Goal: Obtain resource: Obtain resource

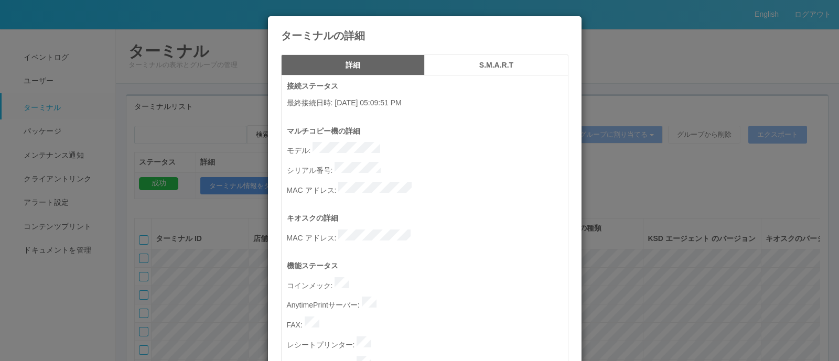
click at [722, 90] on div "ターミナルの詳細 詳細 S.M.A.R.T 接続ステータス 最終接続日時 : [DATE] 05:09:51 PM マルチコピー機の詳細 モデル : シリアル…" at bounding box center [419, 180] width 839 height 361
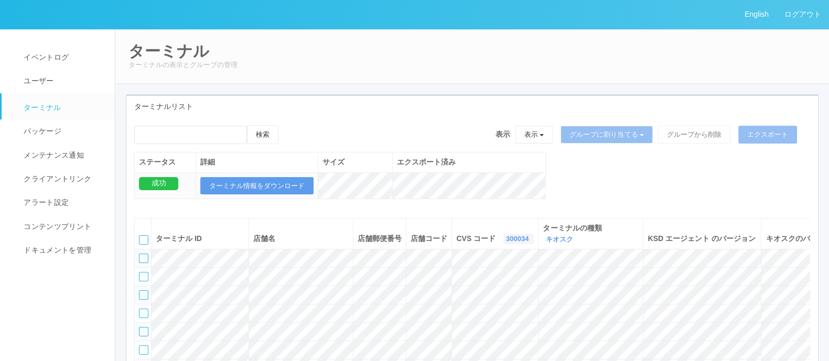
click at [506, 235] on link "300034" at bounding box center [518, 239] width 25 height 8
click at [462, 279] on link "115110" at bounding box center [491, 283] width 83 height 14
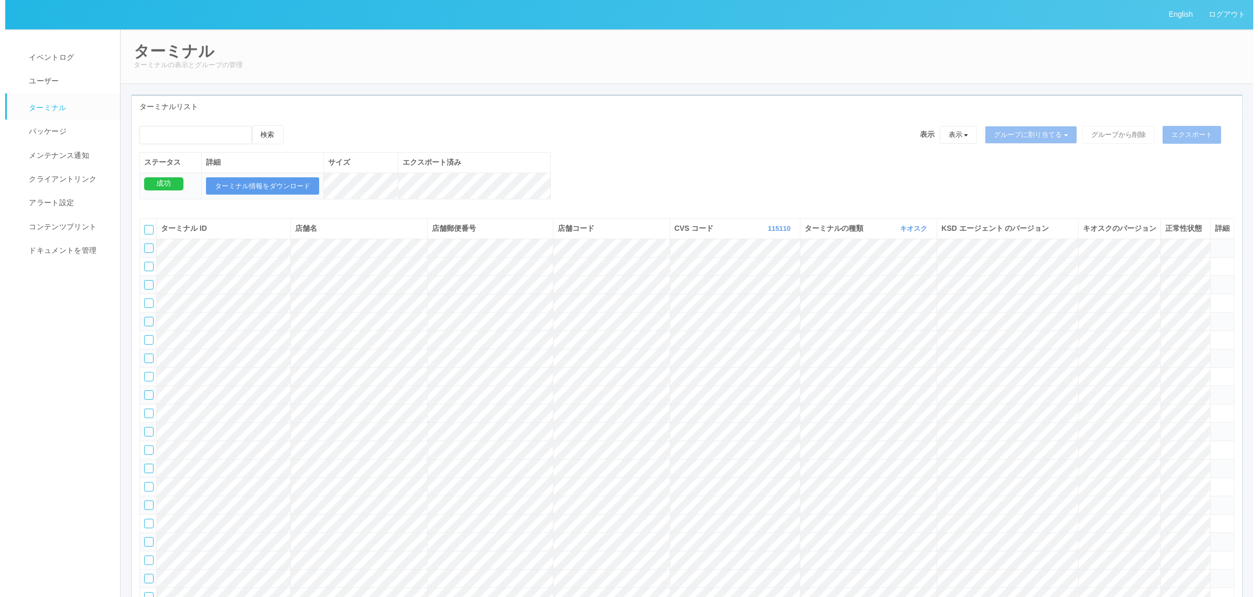
scroll to position [25511, 0]
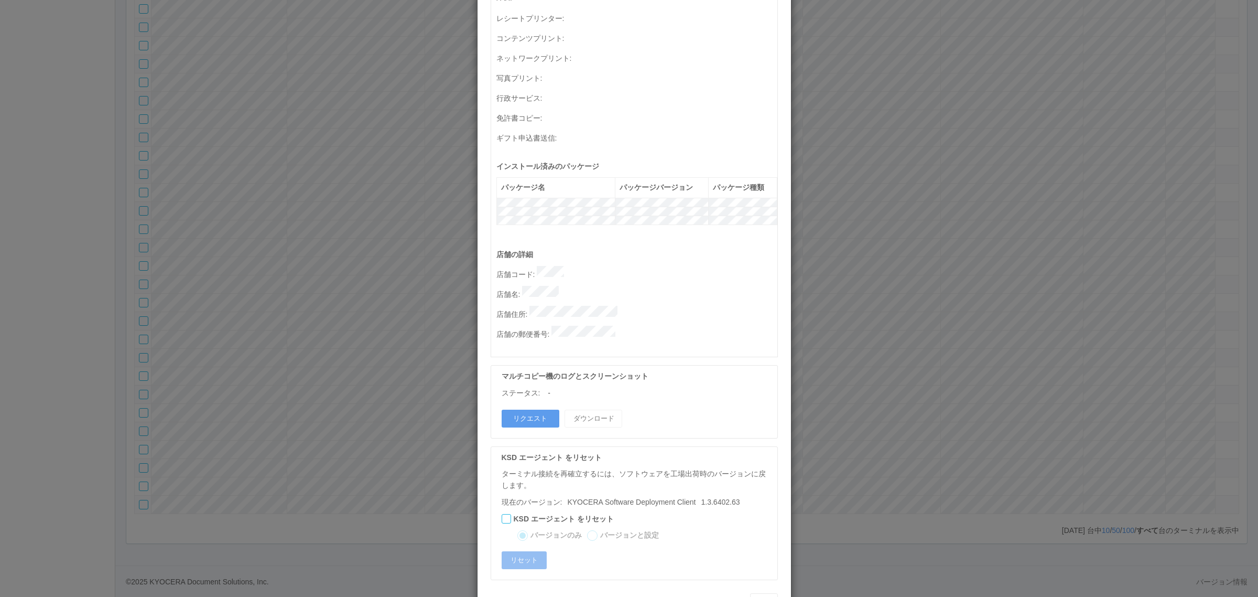
scroll to position [343, 0]
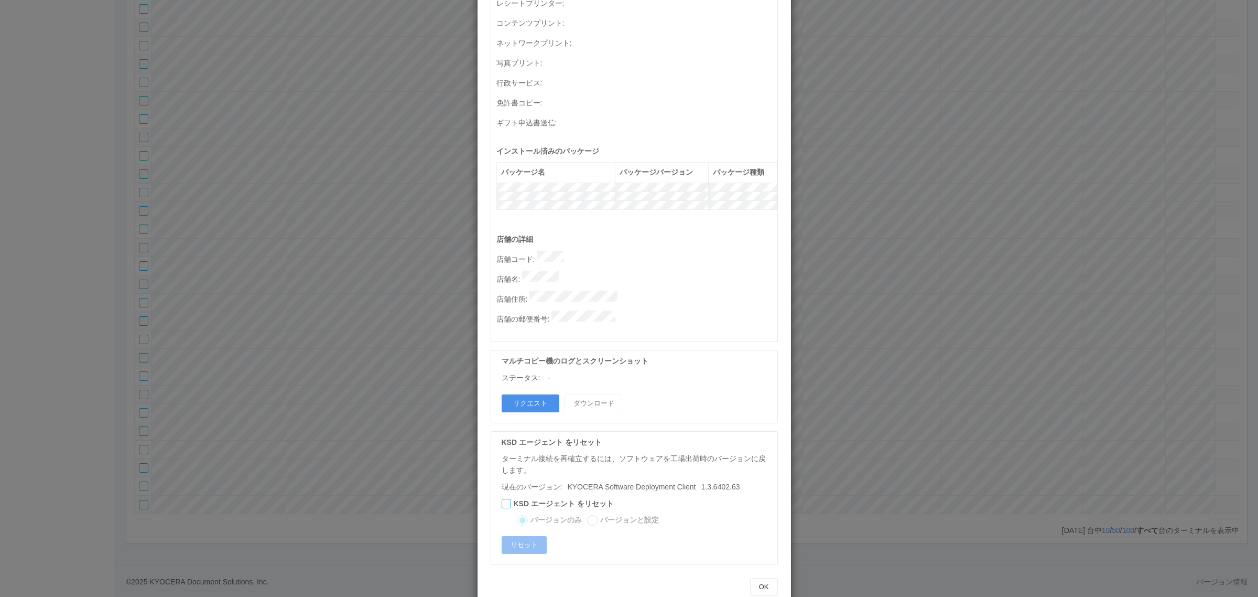
click at [531, 361] on button "リクエスト" at bounding box center [531, 403] width 58 height 18
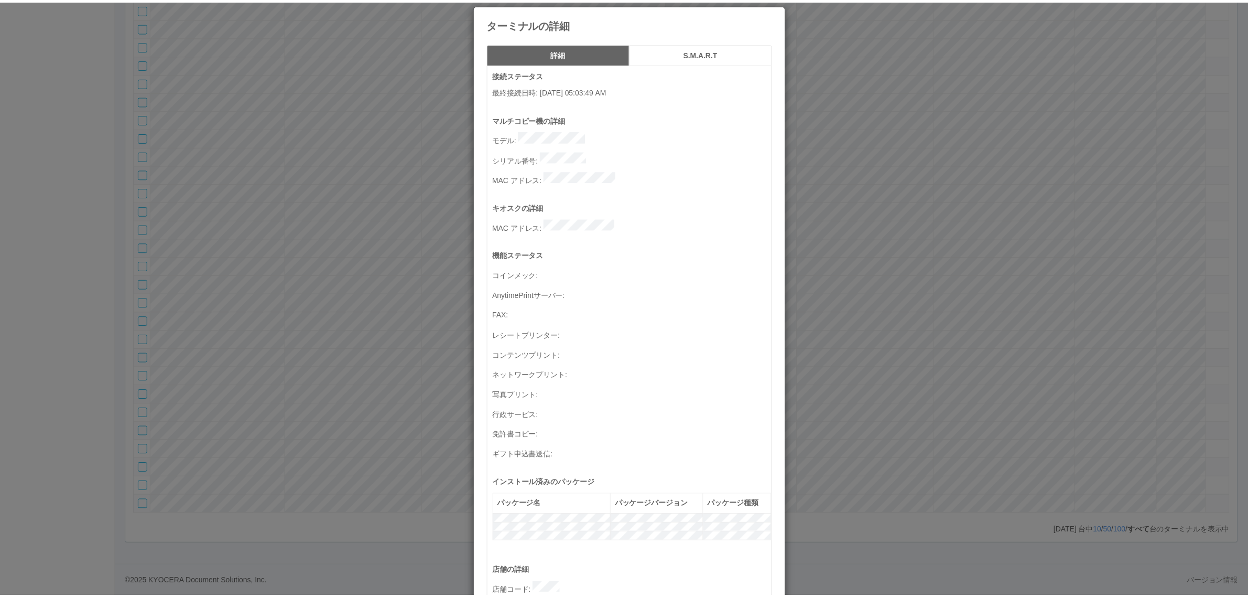
scroll to position [0, 0]
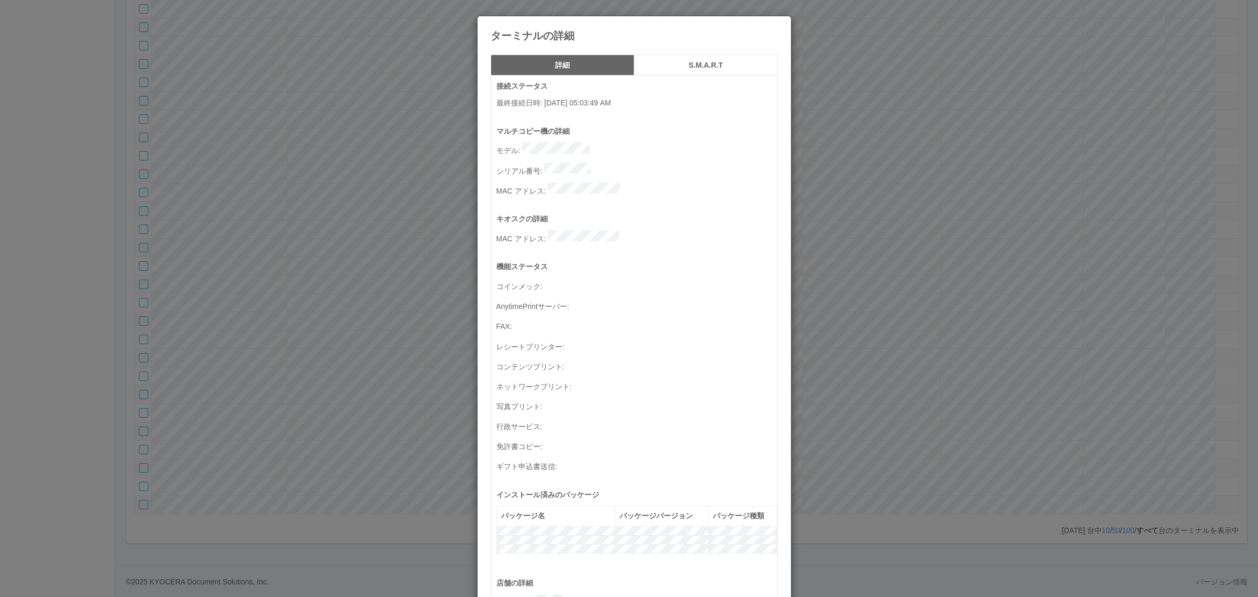
click at [308, 168] on div "ターミナルの詳細 詳細 S.M.A.R.T 接続ステータス 最終接続日時 : 09/25/2025 05:03:49 AM マルチコピー機の詳細 モデル : …" at bounding box center [629, 298] width 1258 height 597
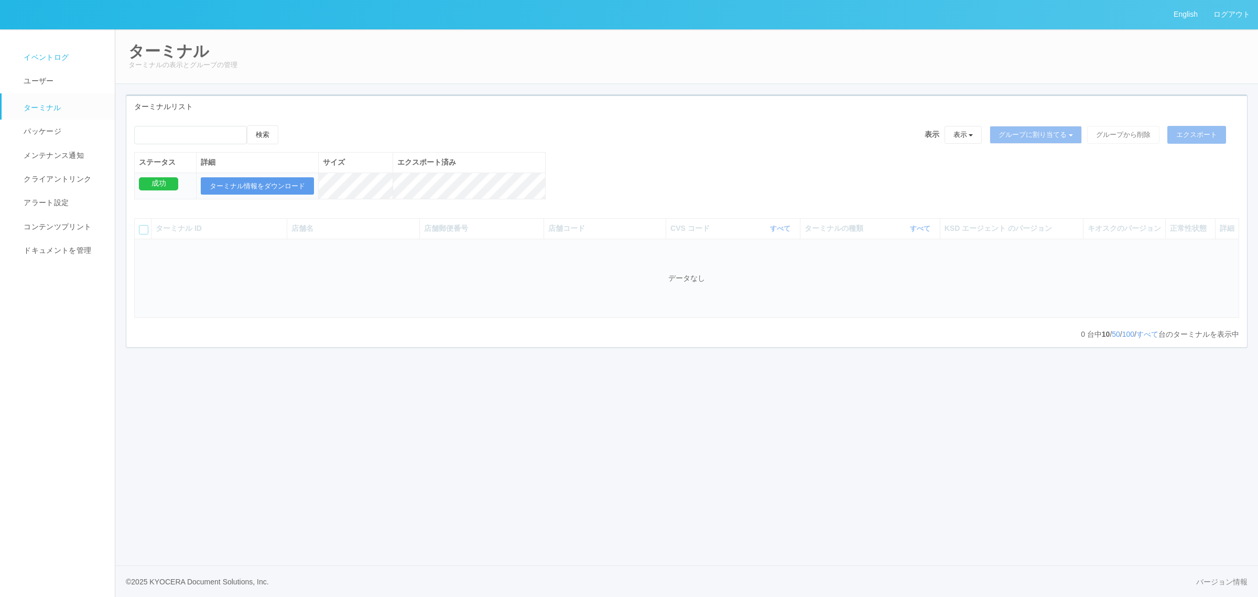
click at [62, 60] on span "イベントログ" at bounding box center [45, 57] width 48 height 8
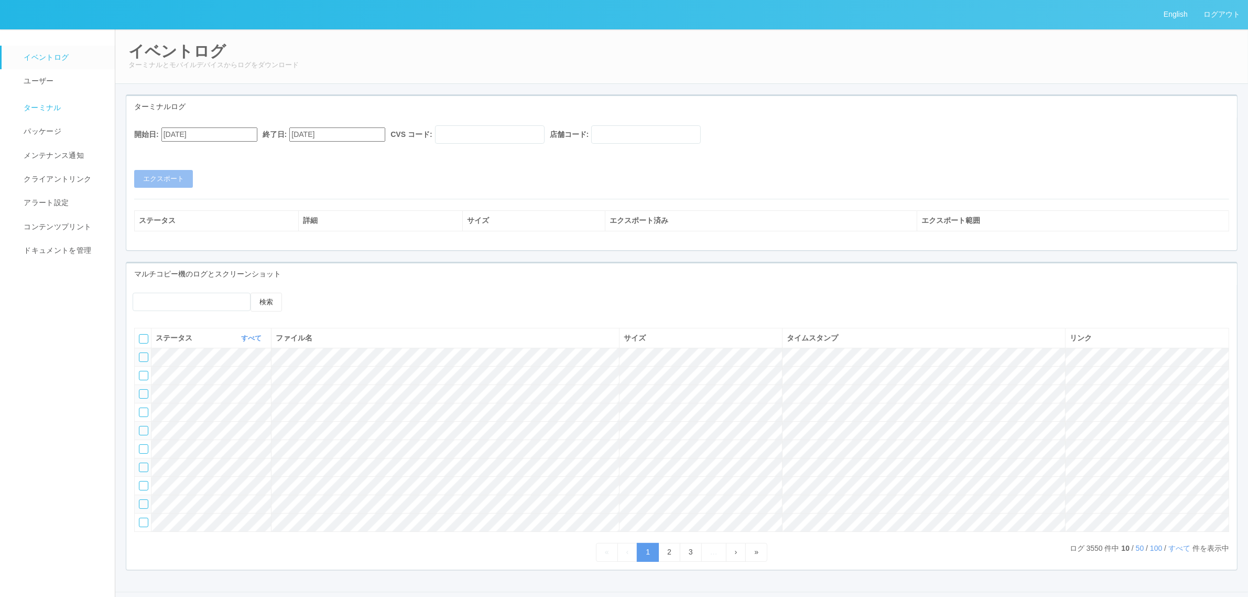
click at [58, 101] on link "ターミナル" at bounding box center [63, 106] width 123 height 26
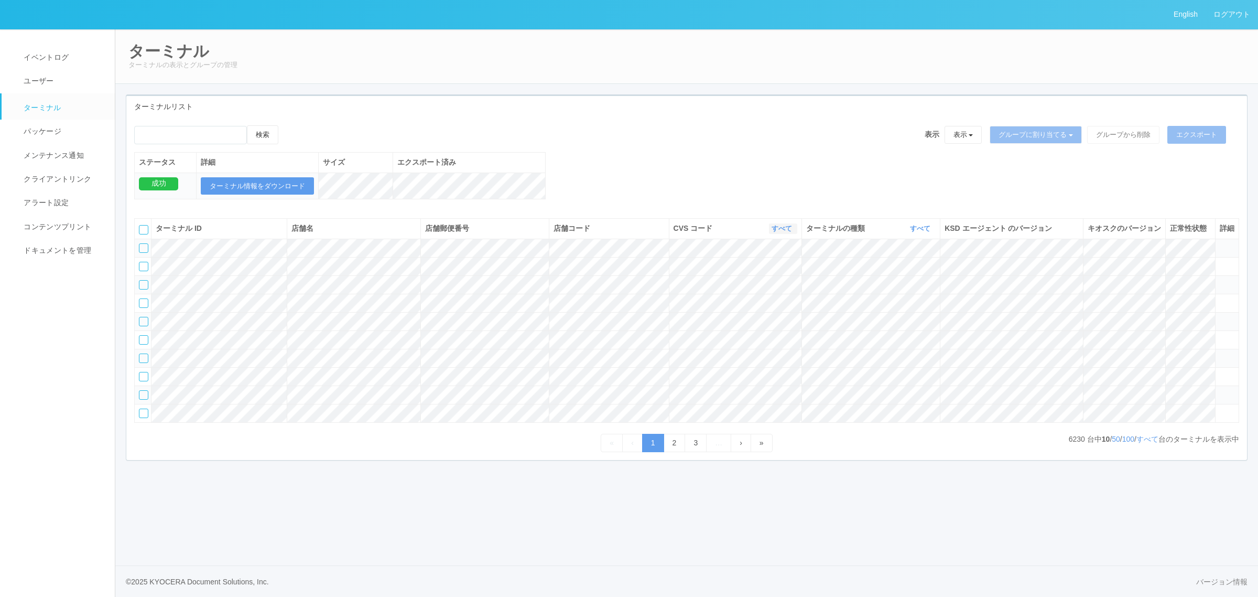
click at [777, 232] on link "すべて" at bounding box center [783, 228] width 23 height 8
click at [776, 279] on link "115110" at bounding box center [755, 272] width 83 height 14
click at [1149, 443] on link "すべて" at bounding box center [1148, 439] width 22 height 8
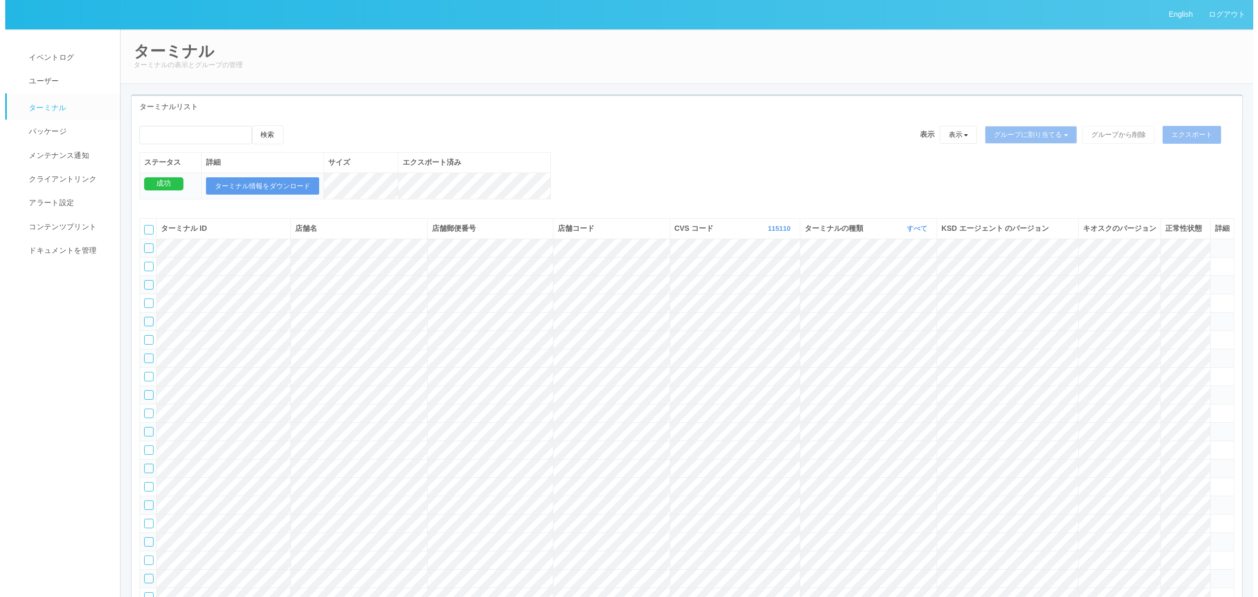
scroll to position [50965, 0]
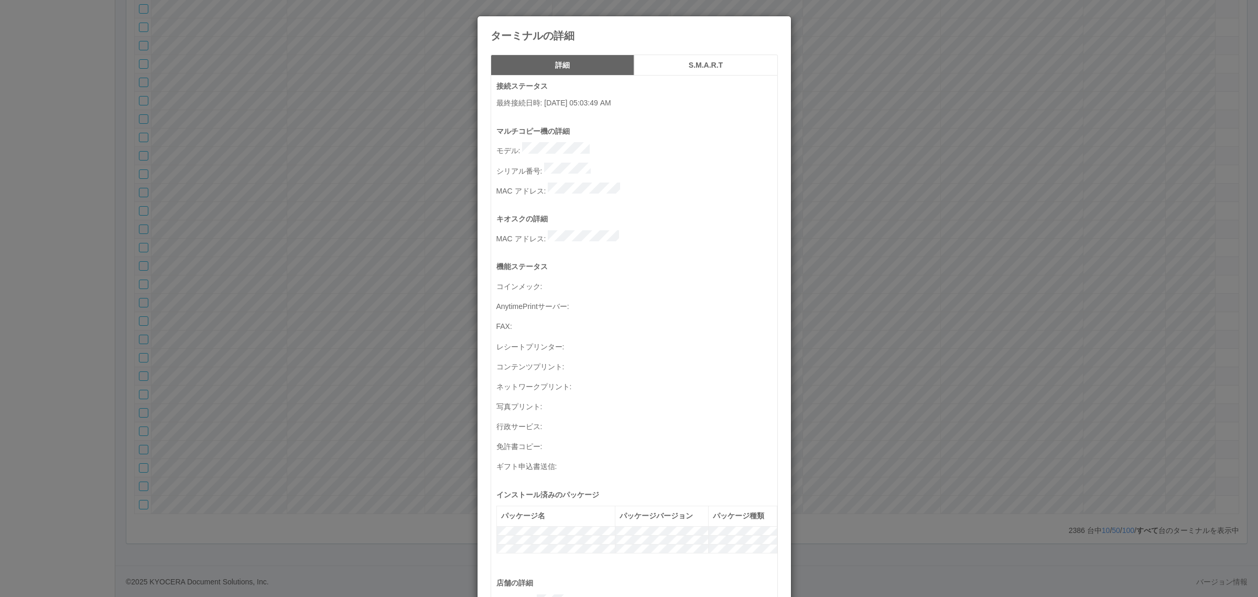
scroll to position [343, 0]
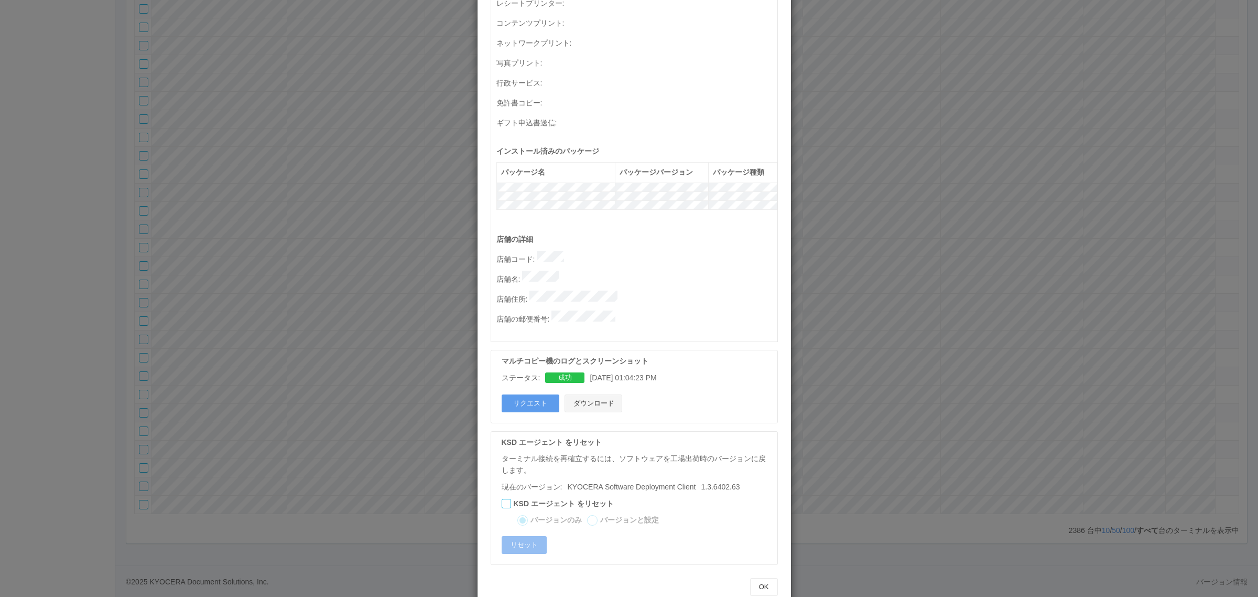
click at [590, 394] on button "ダウンロード" at bounding box center [594, 403] width 58 height 18
click at [609, 394] on button "ダウンロード" at bounding box center [594, 403] width 58 height 18
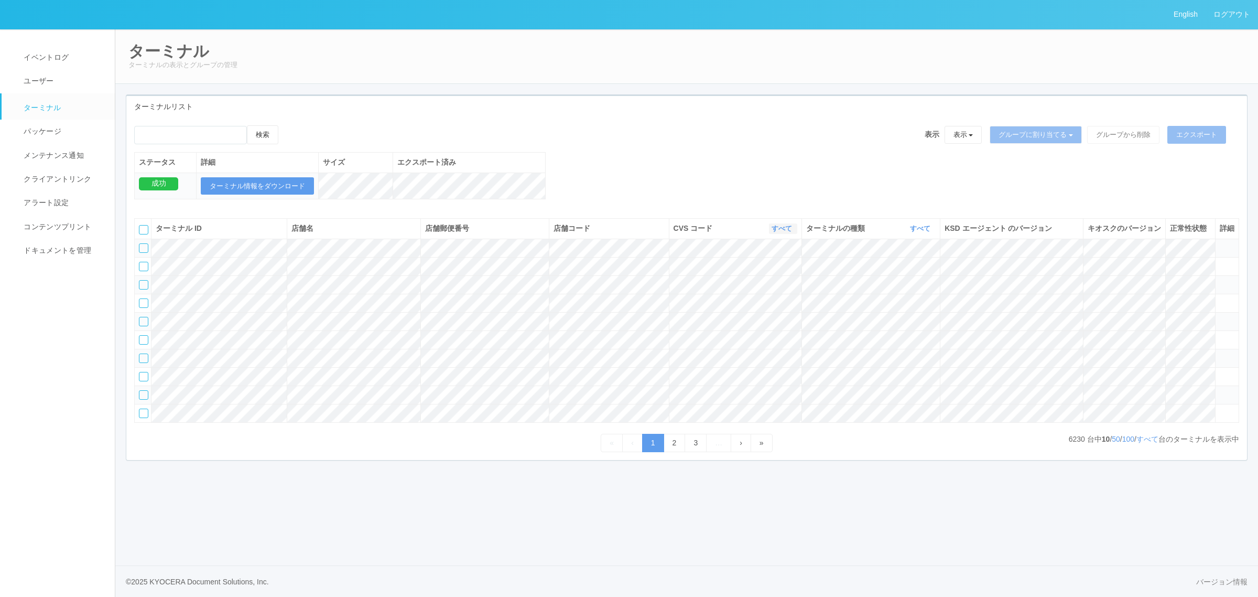
click at [792, 232] on icon "button" at bounding box center [793, 228] width 3 height 8
click at [774, 278] on link "115110" at bounding box center [755, 272] width 83 height 14
click at [923, 232] on link "すべて" at bounding box center [921, 228] width 23 height 8
click at [910, 279] on link "キオスク" at bounding box center [894, 272] width 83 height 14
click at [1151, 443] on link "すべて" at bounding box center [1148, 439] width 22 height 8
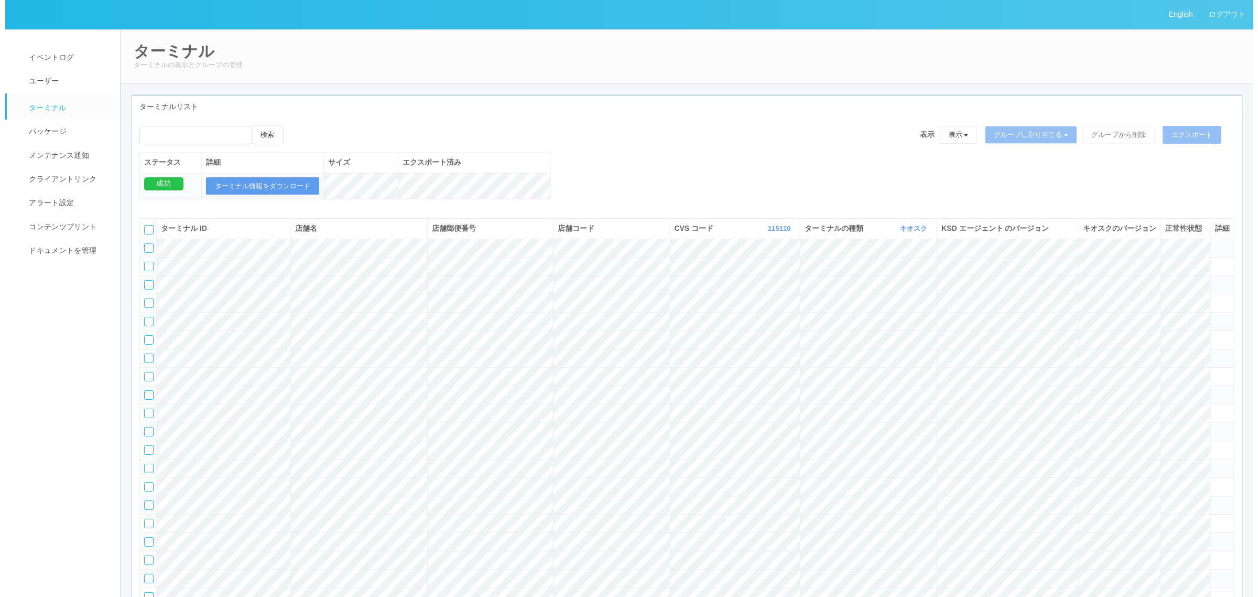
scroll to position [23587, 0]
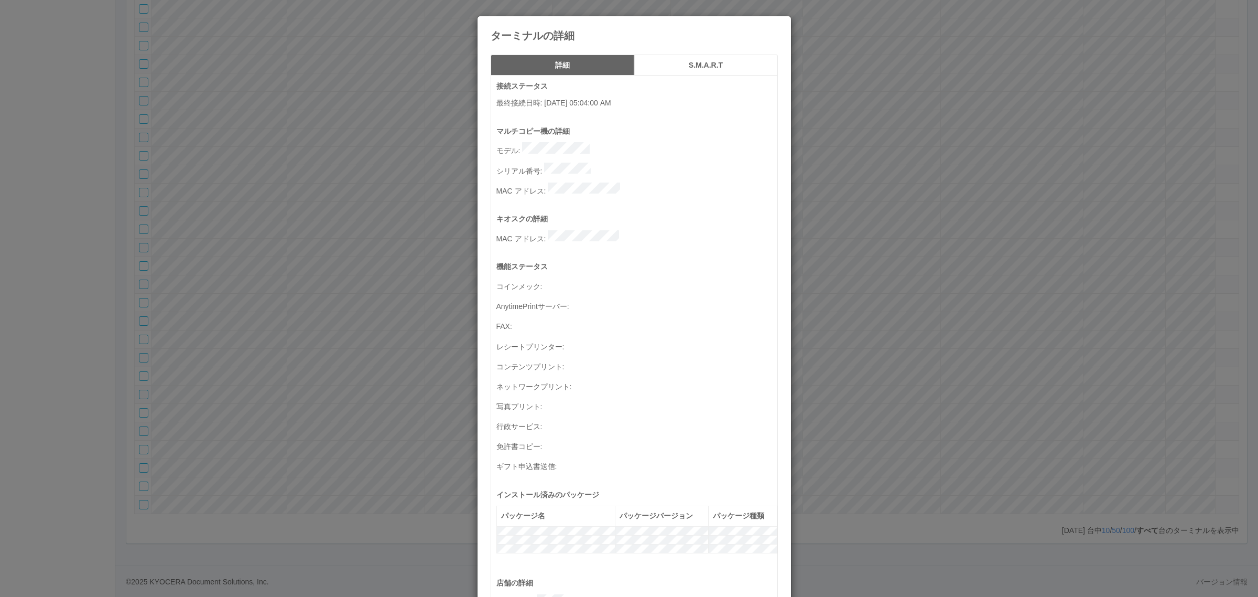
scroll to position [343, 0]
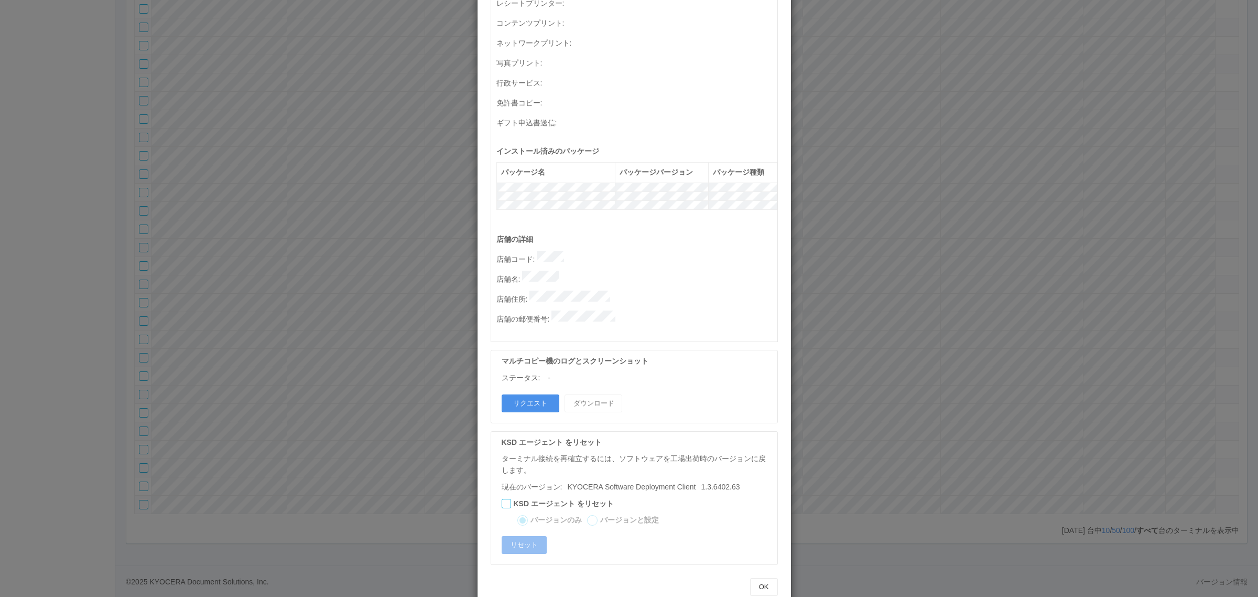
drag, startPoint x: 523, startPoint y: 382, endPoint x: 515, endPoint y: 383, distance: 7.4
click at [521, 394] on button "リクエスト" at bounding box center [531, 403] width 58 height 18
click at [914, 306] on div "ターミナルの詳細 詳細 S.M.A.R.T 接続ステータス 最終接続日時 : 09/25/2025 05:04:00 AM マルチコピー機の詳細 モデル : …" at bounding box center [629, 298] width 1258 height 597
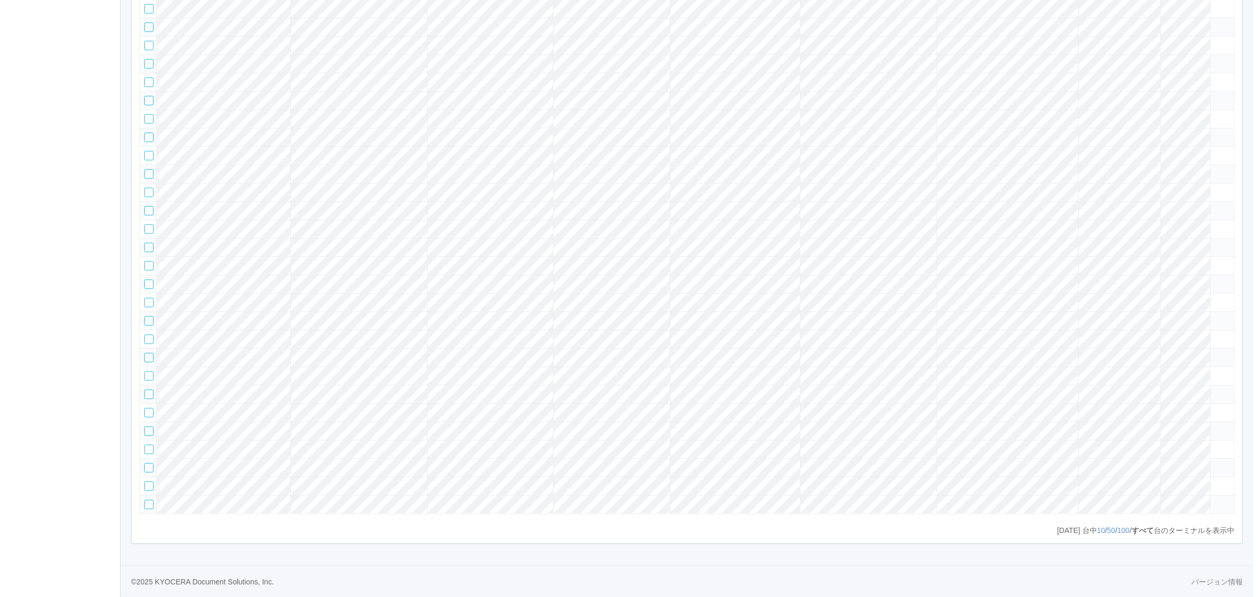
scroll to position [23587, 0]
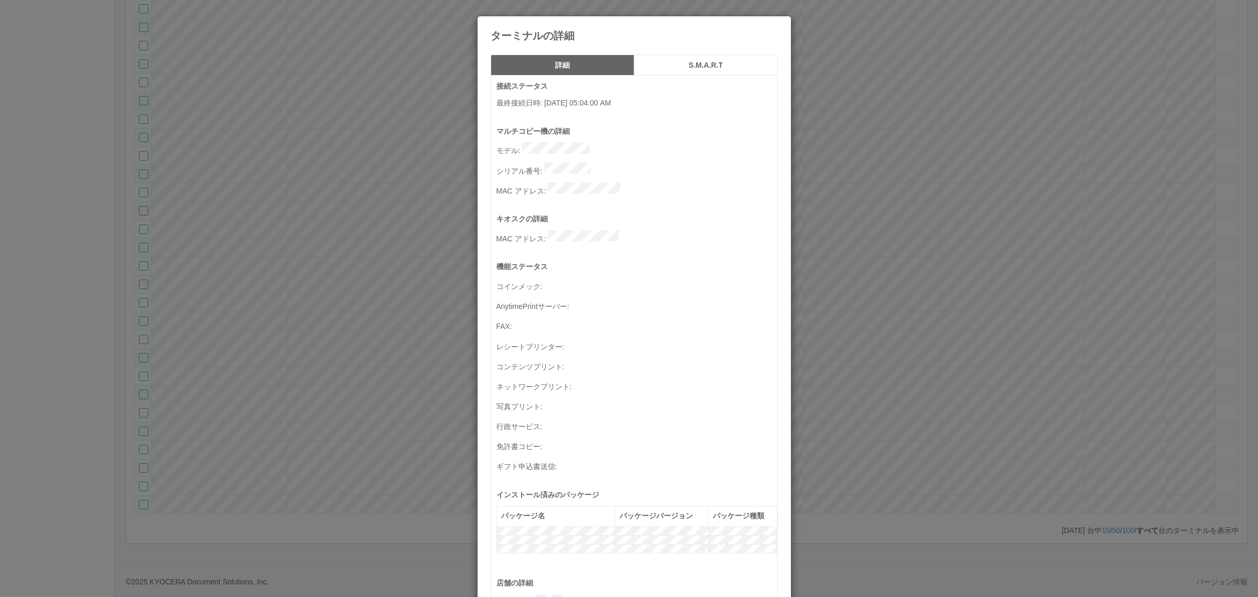
scroll to position [343, 0]
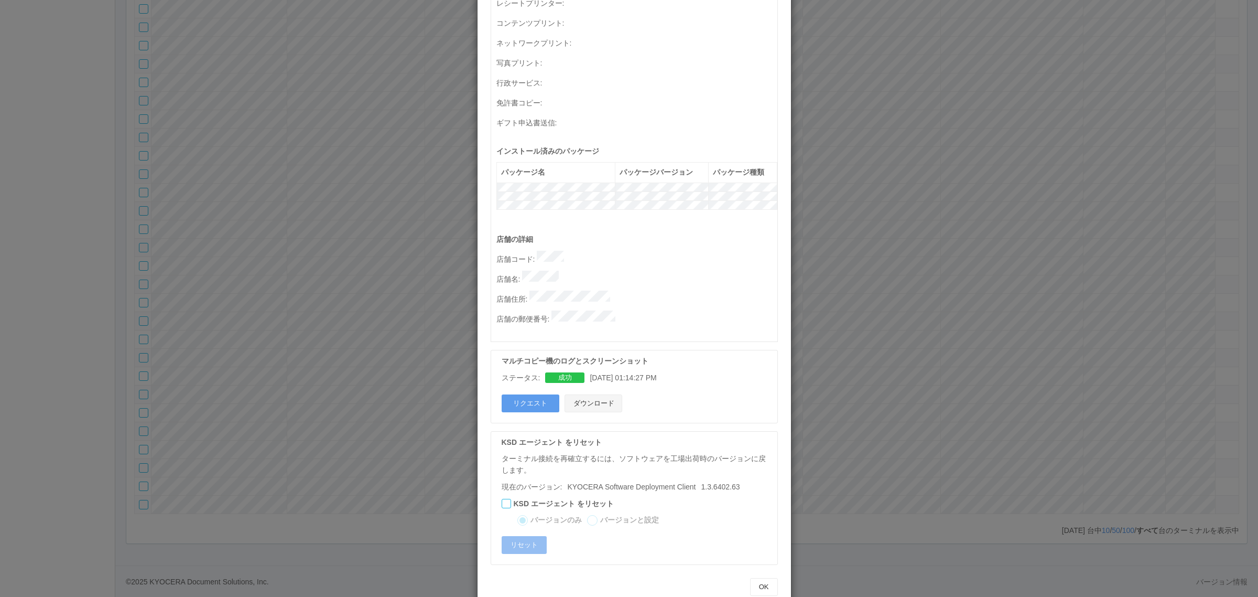
click at [599, 394] on button "ダウンロード" at bounding box center [594, 403] width 58 height 18
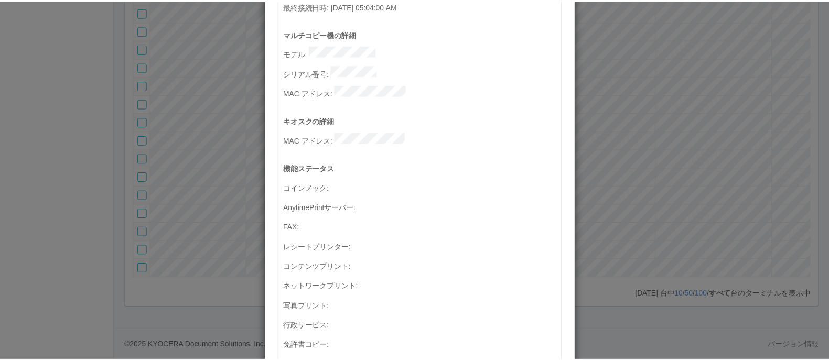
scroll to position [0, 0]
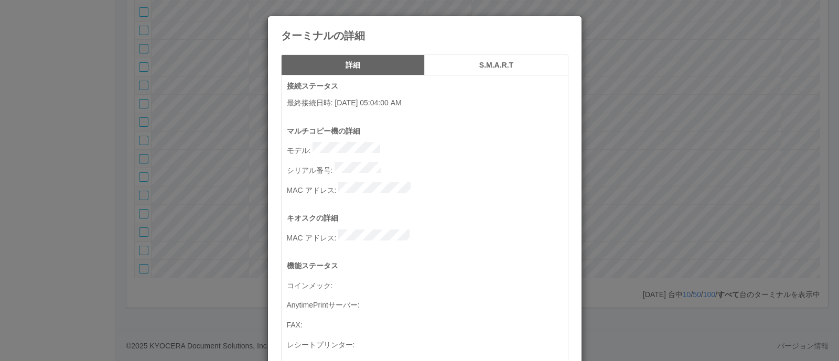
click at [251, 161] on div "ターミナルの詳細 詳細 S.M.A.R.T 接続ステータス 最終接続日時 : 09/25/2025 05:04:00 AM マルチコピー機の詳細 モデル : …" at bounding box center [419, 180] width 839 height 361
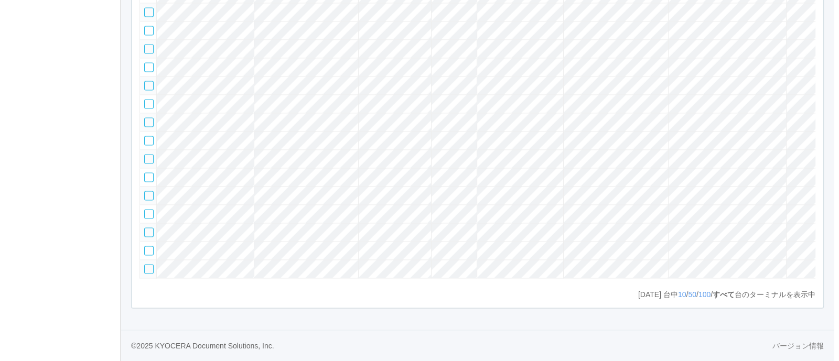
scroll to position [0, 126]
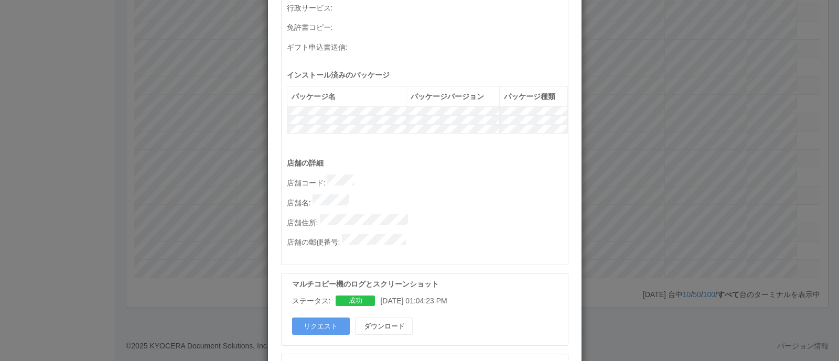
scroll to position [416, 0]
